Goal: Understand process/instructions: Learn how to perform a task or action

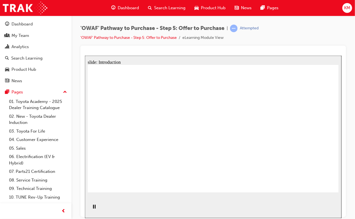
drag, startPoint x: 227, startPoint y: 168, endPoint x: 231, endPoint y: 163, distance: 6.4
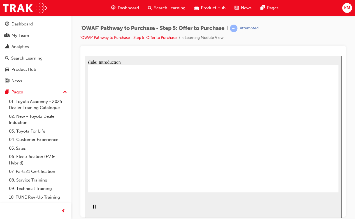
drag, startPoint x: 235, startPoint y: 145, endPoint x: 334, endPoint y: 87, distance: 114.9
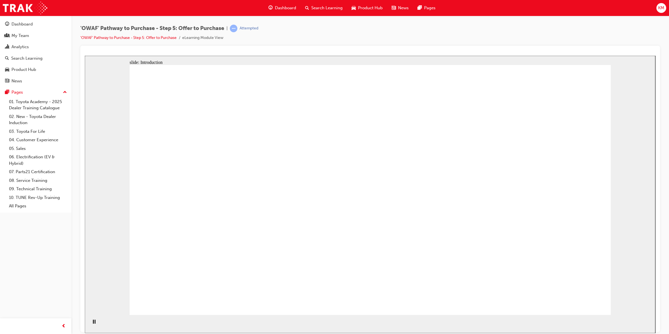
drag, startPoint x: 422, startPoint y: 227, endPoint x: 409, endPoint y: 229, distance: 13.1
drag, startPoint x: 397, startPoint y: 233, endPoint x: 374, endPoint y: 254, distance: 31.1
